Goal: Navigation & Orientation: Find specific page/section

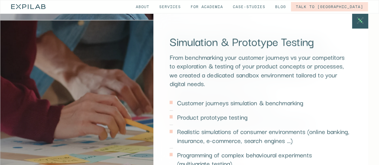
scroll to position [1746, 0]
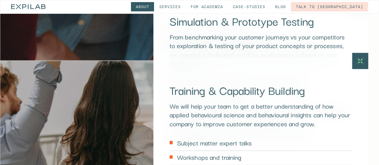
click at [154, 8] on link "About" at bounding box center [142, 6] width 23 height 9
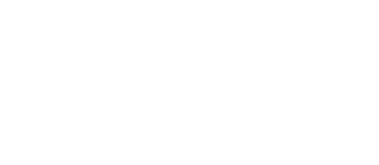
scroll to position [1770, 0]
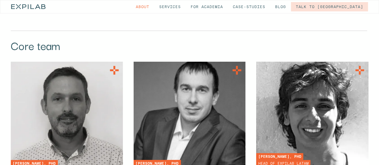
scroll to position [1410, 0]
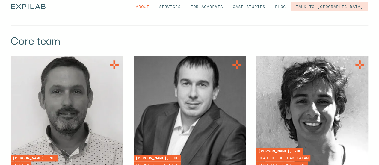
click at [98, 71] on img at bounding box center [66, 112] width 123 height 123
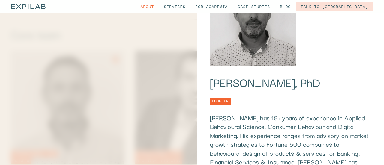
scroll to position [0, 0]
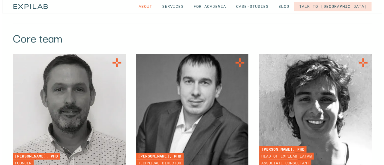
scroll to position [1412, 0]
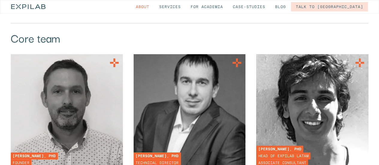
click at [294, 73] on img at bounding box center [312, 110] width 123 height 123
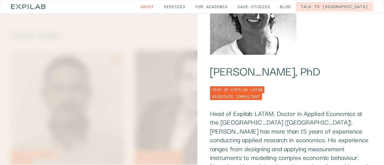
scroll to position [0, 0]
